Goal: Transaction & Acquisition: Obtain resource

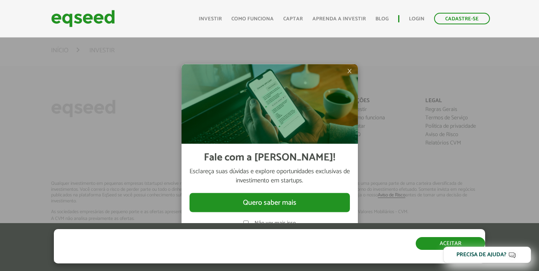
click at [445, 241] on button "Aceitar" at bounding box center [450, 243] width 69 height 13
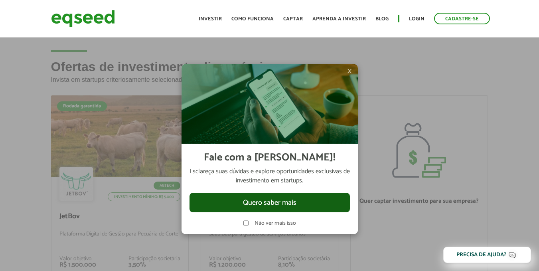
click at [298, 204] on button "Quero saber mais" at bounding box center [270, 202] width 160 height 19
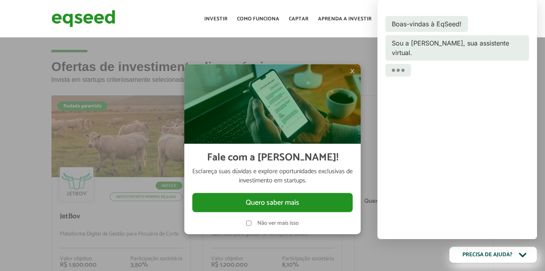
drag, startPoint x: 0, startPoint y: 78, endPoint x: 16, endPoint y: 91, distance: 20.4
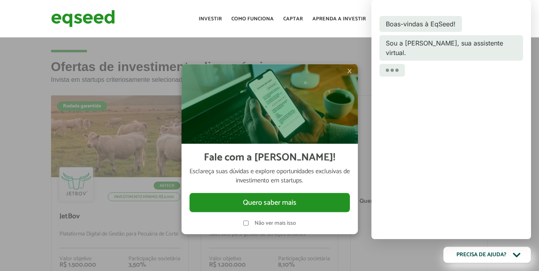
click at [346, 69] on img at bounding box center [270, 104] width 176 height 80
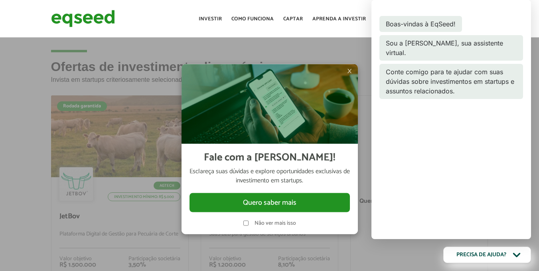
click at [348, 70] on span "×" at bounding box center [349, 71] width 5 height 10
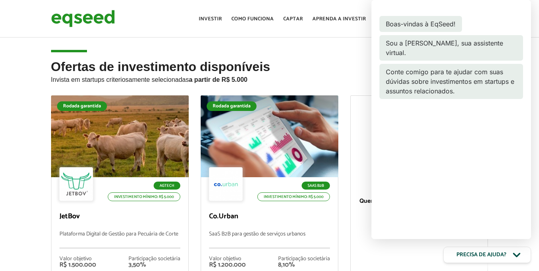
drag, startPoint x: 0, startPoint y: 45, endPoint x: 26, endPoint y: 115, distance: 74.0
click at [2, 51] on article "Ofertas de investimento disponíveis Invista em startups criteriosamente selecio…" at bounding box center [269, 193] width 539 height 315
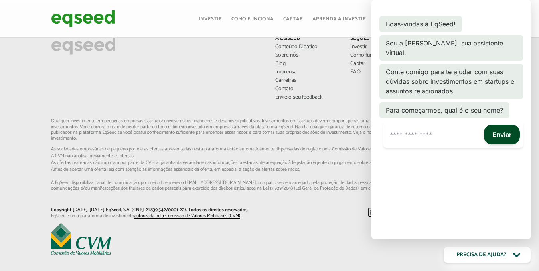
scroll to position [656, 0]
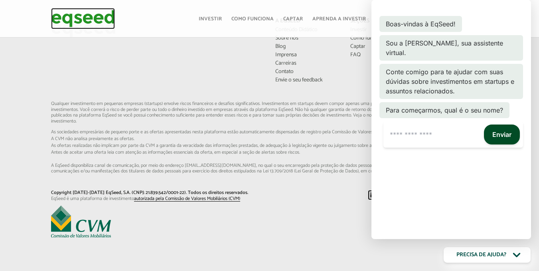
click at [85, 12] on img at bounding box center [83, 18] width 64 height 21
